Goal: Find specific fact: Find specific fact

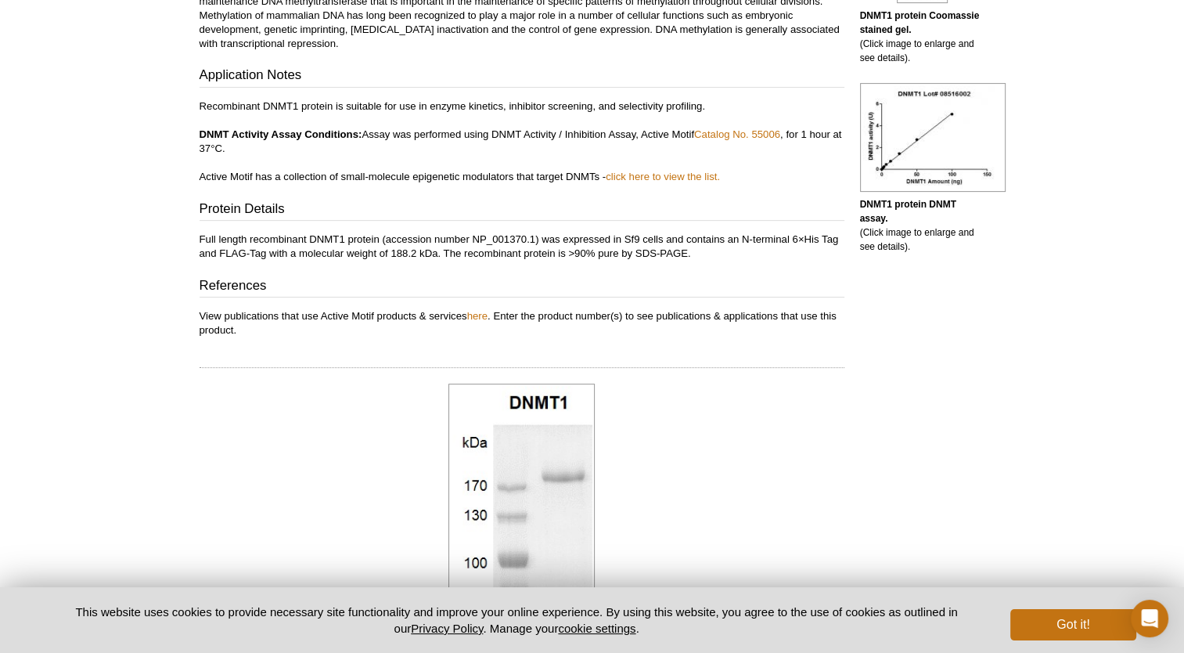
scroll to position [470, 0]
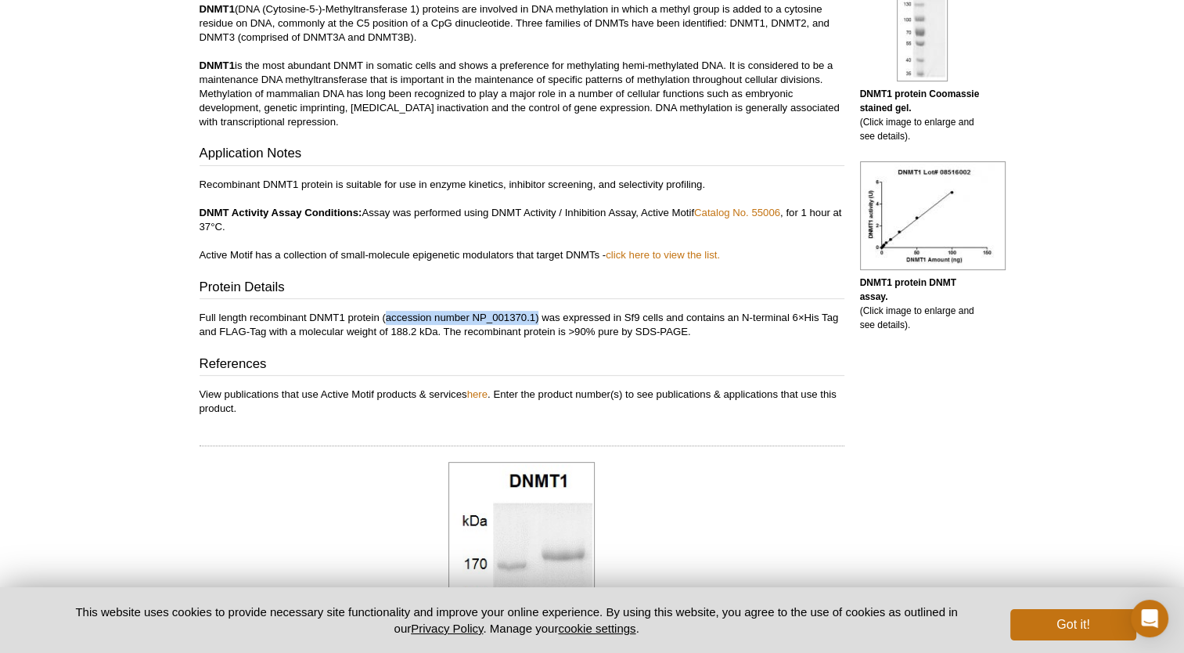
drag, startPoint x: 385, startPoint y: 319, endPoint x: 538, endPoint y: 311, distance: 153.6
click at [538, 311] on p "Full length recombinant DNMT1 protein (accession number NP_001370.1) was expres…" at bounding box center [522, 325] width 645 height 28
drag, startPoint x: 538, startPoint y: 311, endPoint x: 510, endPoint y: 318, distance: 29.0
copy p "accession number NP_001370.1)"
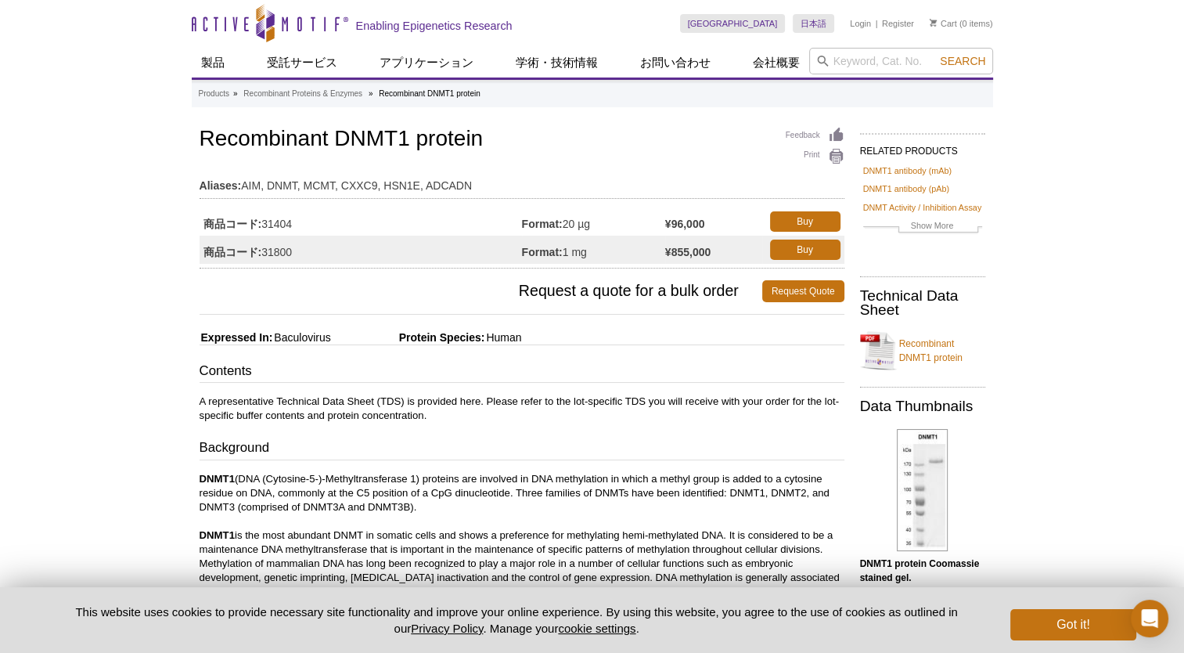
click at [566, 428] on div "Contents A representative Technical Data Sheet (TDS) is provided here. Please r…" at bounding box center [522, 624] width 645 height 524
drag, startPoint x: 200, startPoint y: 142, endPoint x: 489, endPoint y: 128, distance: 289.1
click at [489, 128] on h1 "Recombinant DNMT1 protein" at bounding box center [522, 140] width 645 height 27
drag, startPoint x: 489, startPoint y: 128, endPoint x: 430, endPoint y: 138, distance: 59.6
copy h1 "Recombinant DNMT1 protein"
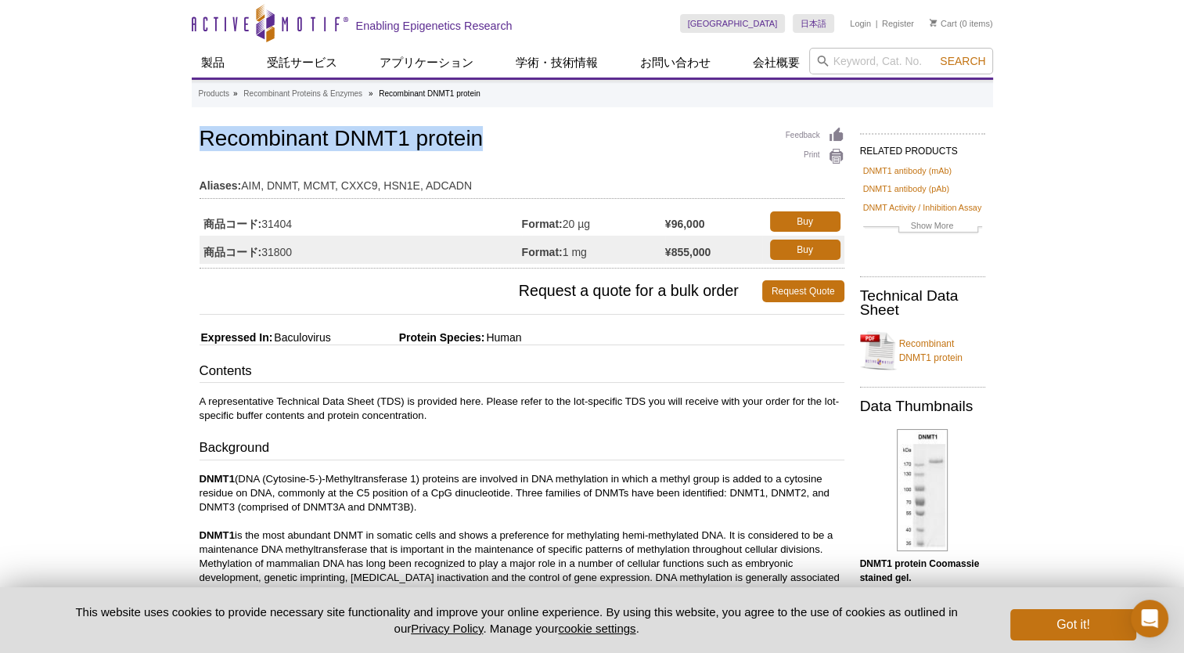
drag, startPoint x: 312, startPoint y: 230, endPoint x: 255, endPoint y: 214, distance: 59.4
click at [255, 214] on td "商品コード: 31404" at bounding box center [361, 221] width 322 height 28
copy td "商品コード: 31404"
